Goal: Information Seeking & Learning: Learn about a topic

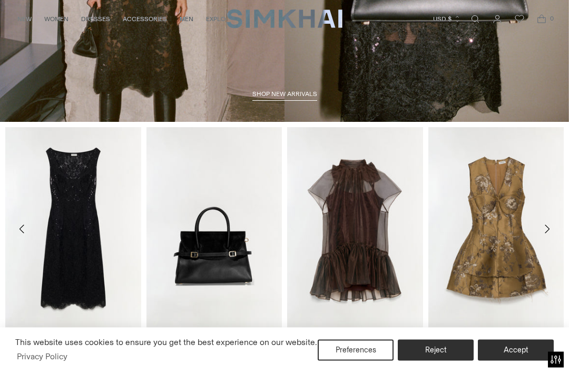
scroll to position [250, 0]
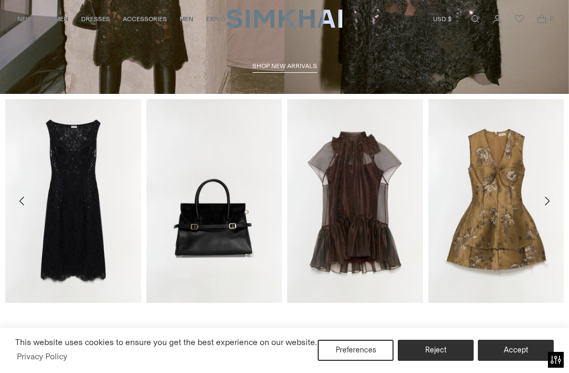
click at [227, 312] on link "River Mini Suede Handle Bag" at bounding box center [187, 315] width 81 height 7
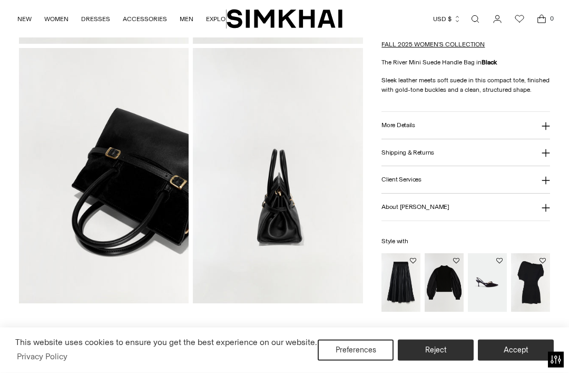
scroll to position [288, 0]
click at [305, 221] on img at bounding box center [278, 175] width 170 height 255
click at [523, 361] on button "Accept" at bounding box center [516, 350] width 76 height 21
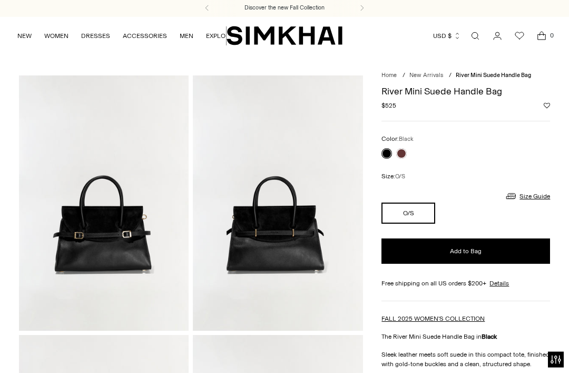
scroll to position [0, 0]
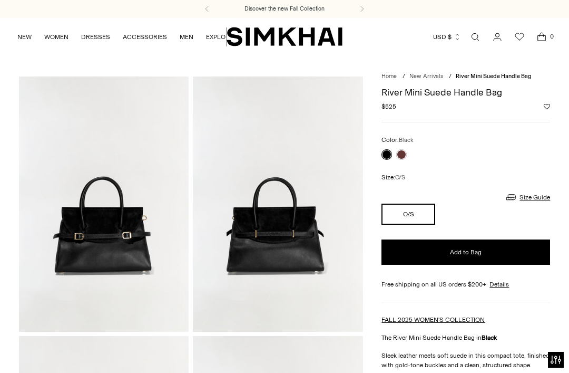
click at [405, 153] on link at bounding box center [402, 154] width 11 height 11
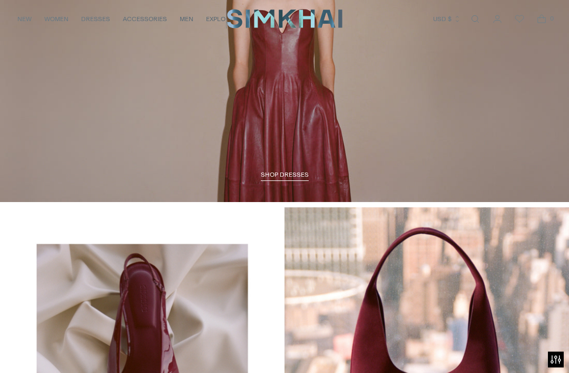
scroll to position [1081, 0]
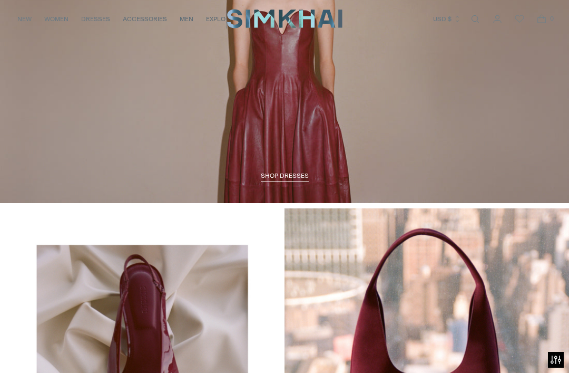
click at [288, 172] on span "SHOP DRESSES" at bounding box center [285, 175] width 48 height 7
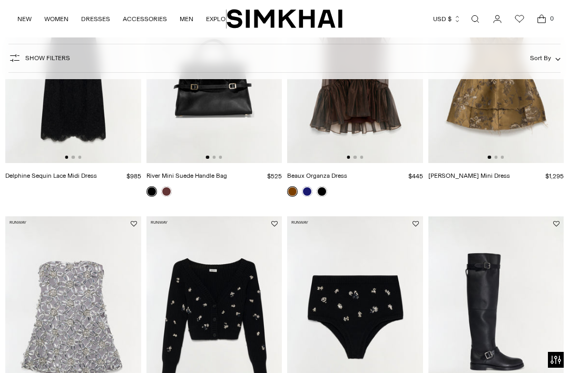
scroll to position [343, 0]
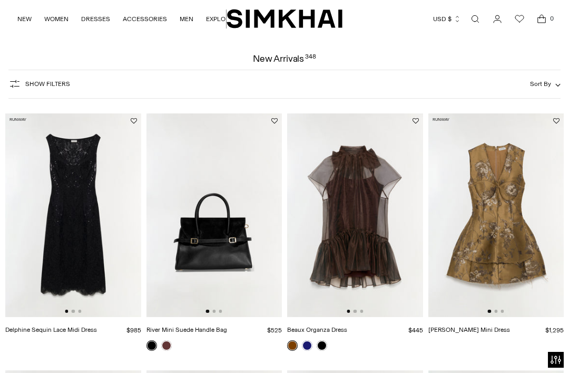
scroll to position [34, 0]
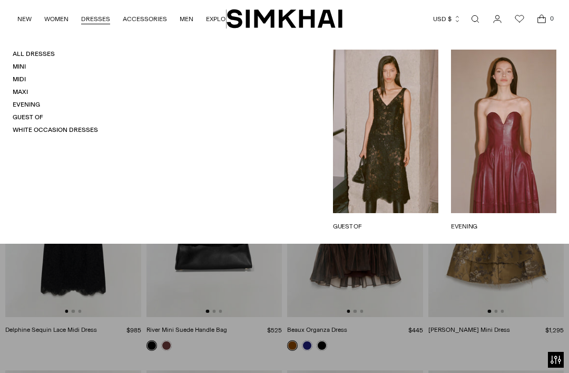
click at [35, 102] on link "Evening" at bounding box center [26, 104] width 27 height 7
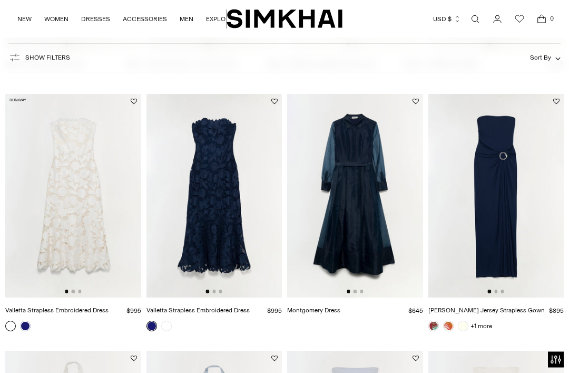
scroll to position [814, 0]
click at [346, 224] on img at bounding box center [355, 196] width 136 height 204
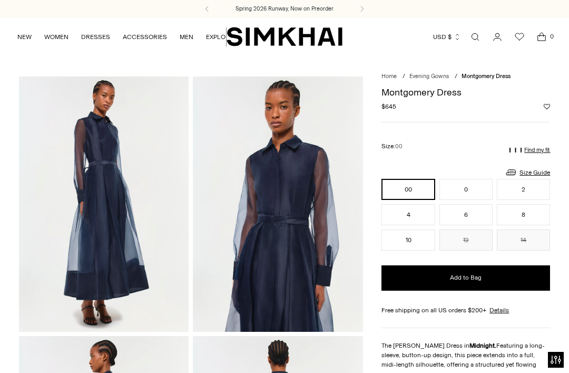
click at [22, 36] on link "NEW" at bounding box center [24, 36] width 14 height 23
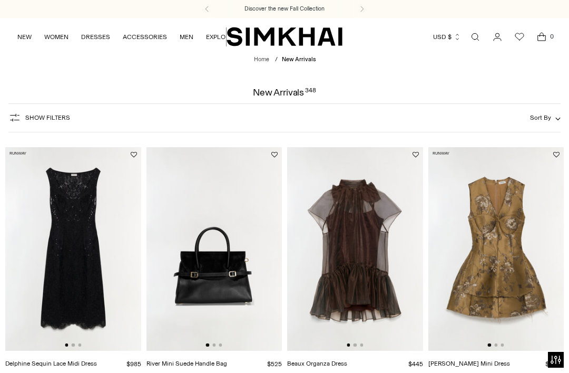
scroll to position [62, 0]
